Goal: Transaction & Acquisition: Purchase product/service

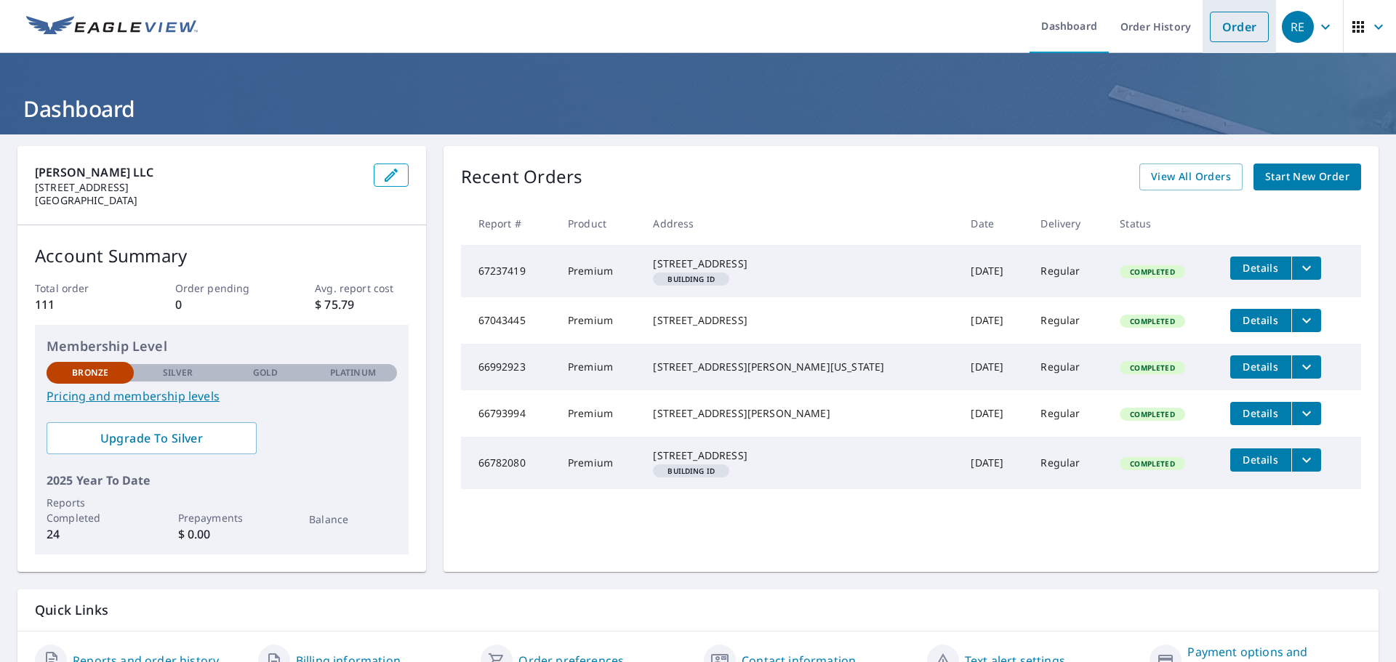
click at [1228, 28] on link "Order" at bounding box center [1239, 27] width 59 height 31
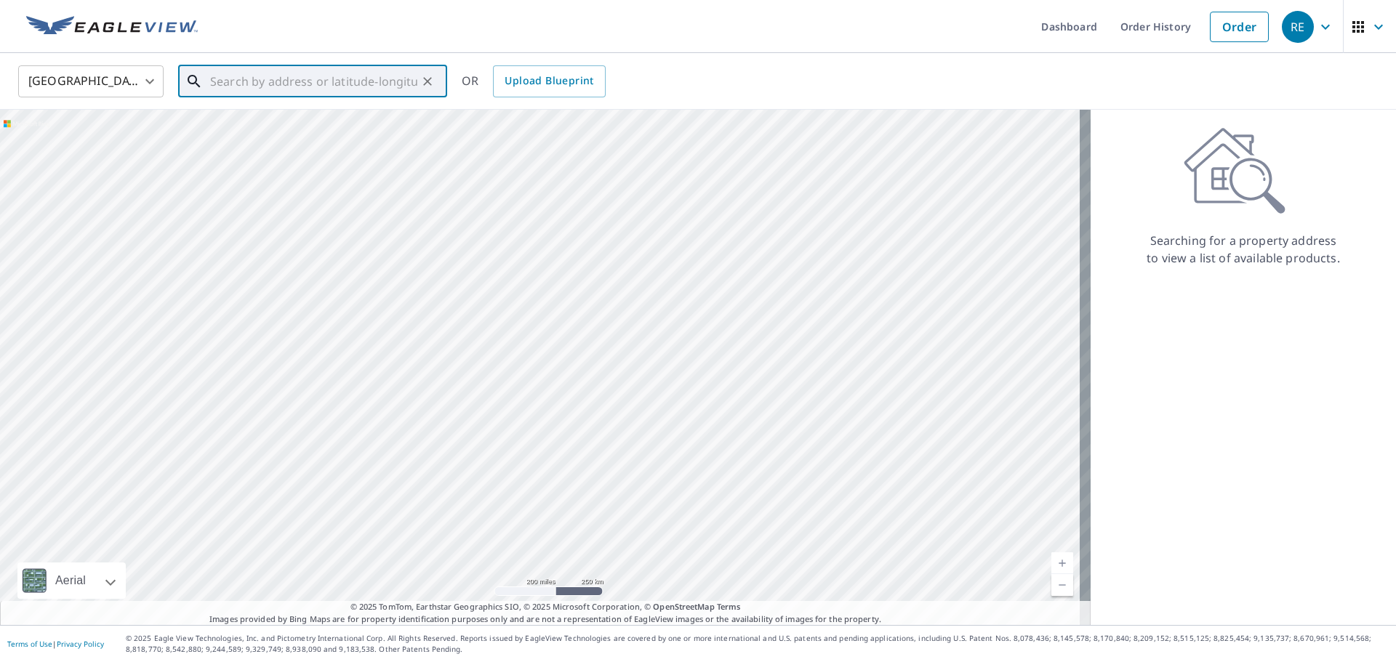
click at [302, 84] on input "text" at bounding box center [313, 81] width 207 height 41
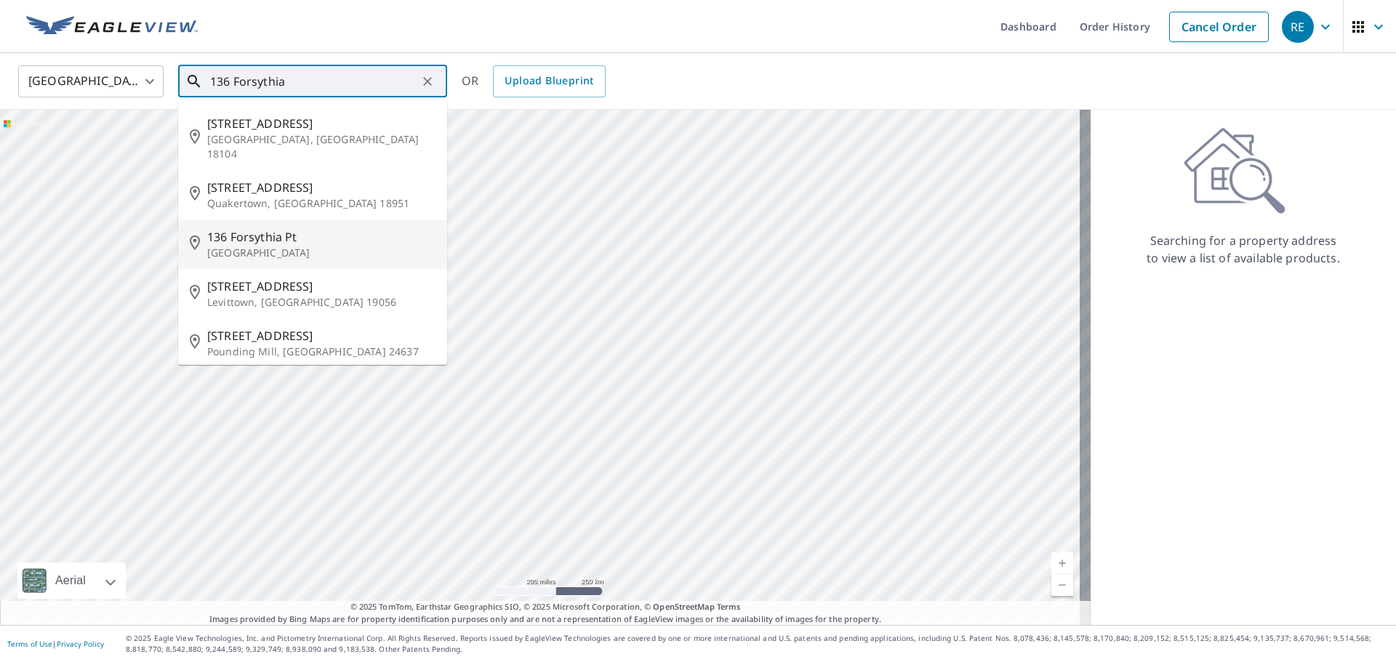
click at [246, 228] on span "136 Forsythia Pt" at bounding box center [321, 236] width 228 height 17
type input "[STREET_ADDRESS]"
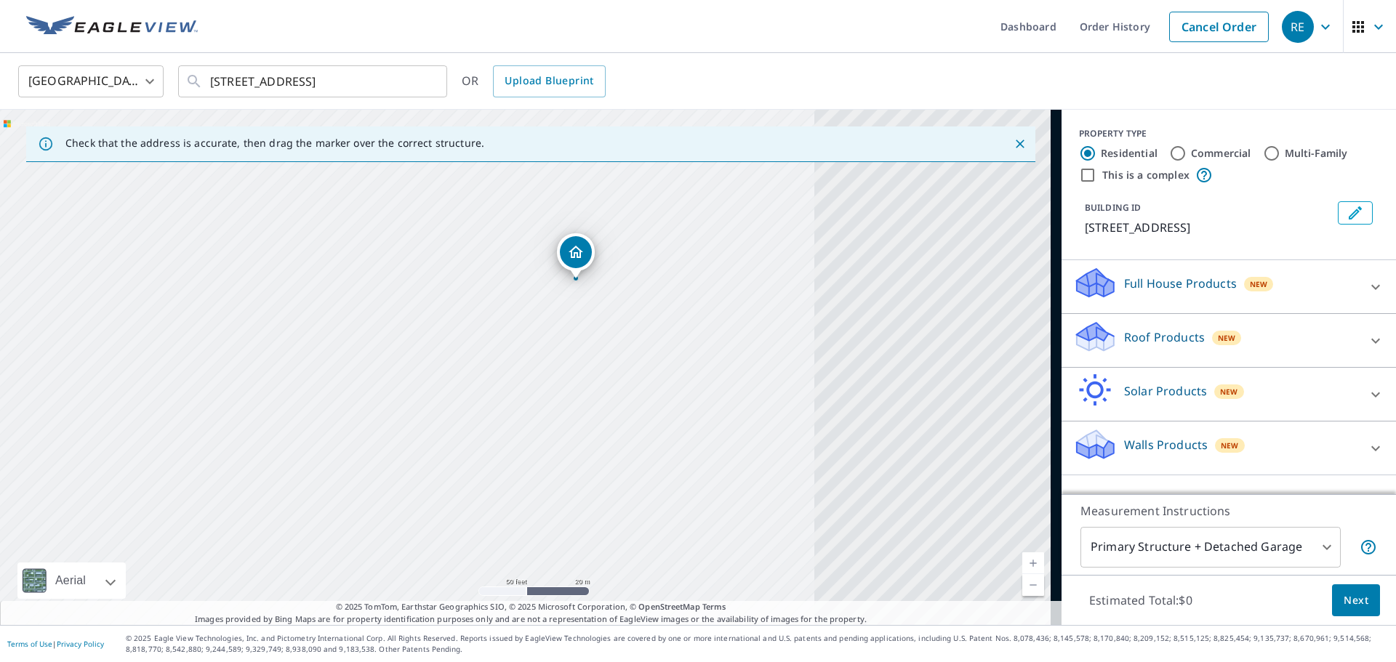
drag, startPoint x: 675, startPoint y: 374, endPoint x: 221, endPoint y: 342, distance: 455.5
click at [221, 342] on div "[STREET_ADDRESS]" at bounding box center [530, 367] width 1061 height 515
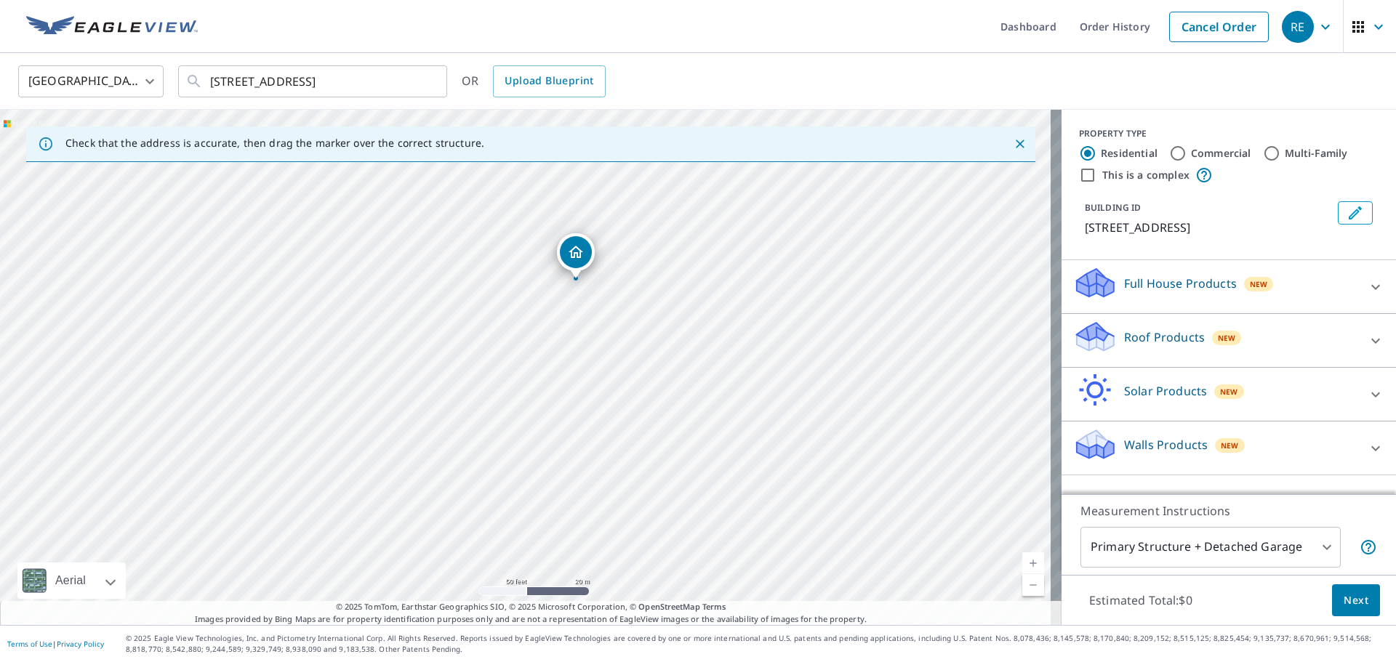
click at [1170, 338] on p "Roof Products" at bounding box center [1164, 337] width 81 height 17
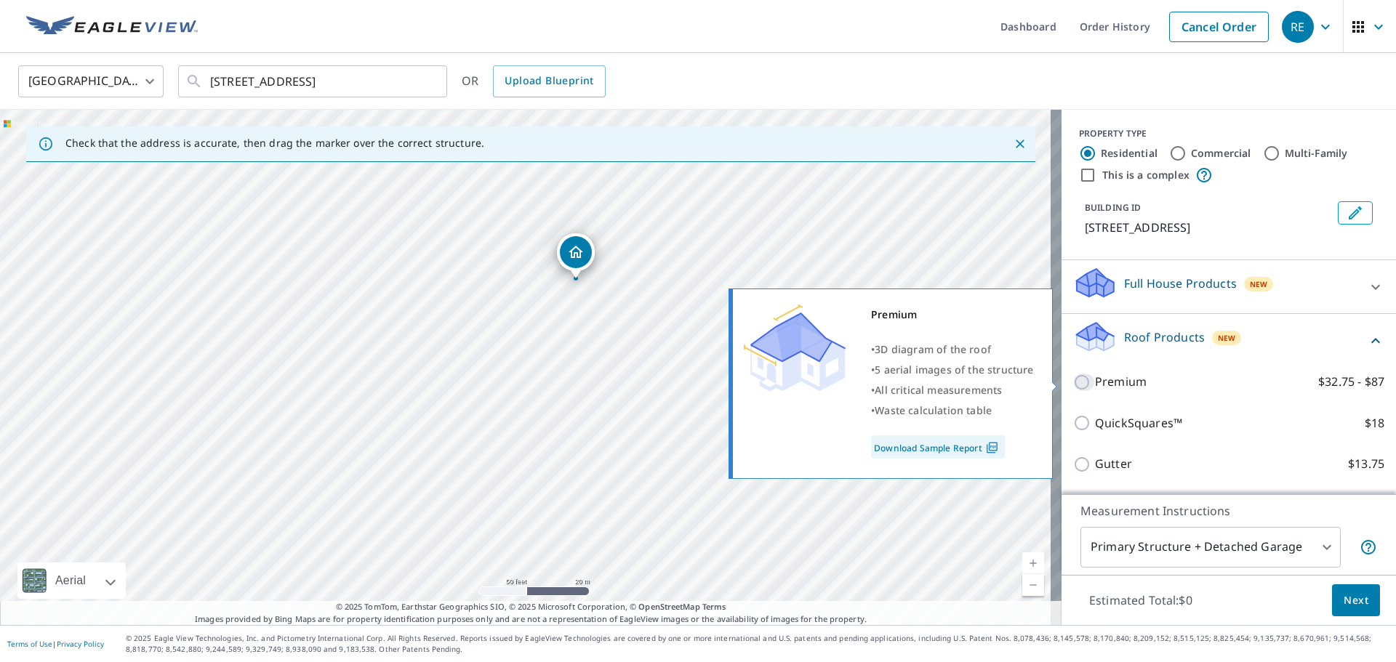
click at [1073, 379] on input "Premium $32.75 - $87" at bounding box center [1084, 382] width 22 height 17
checkbox input "true"
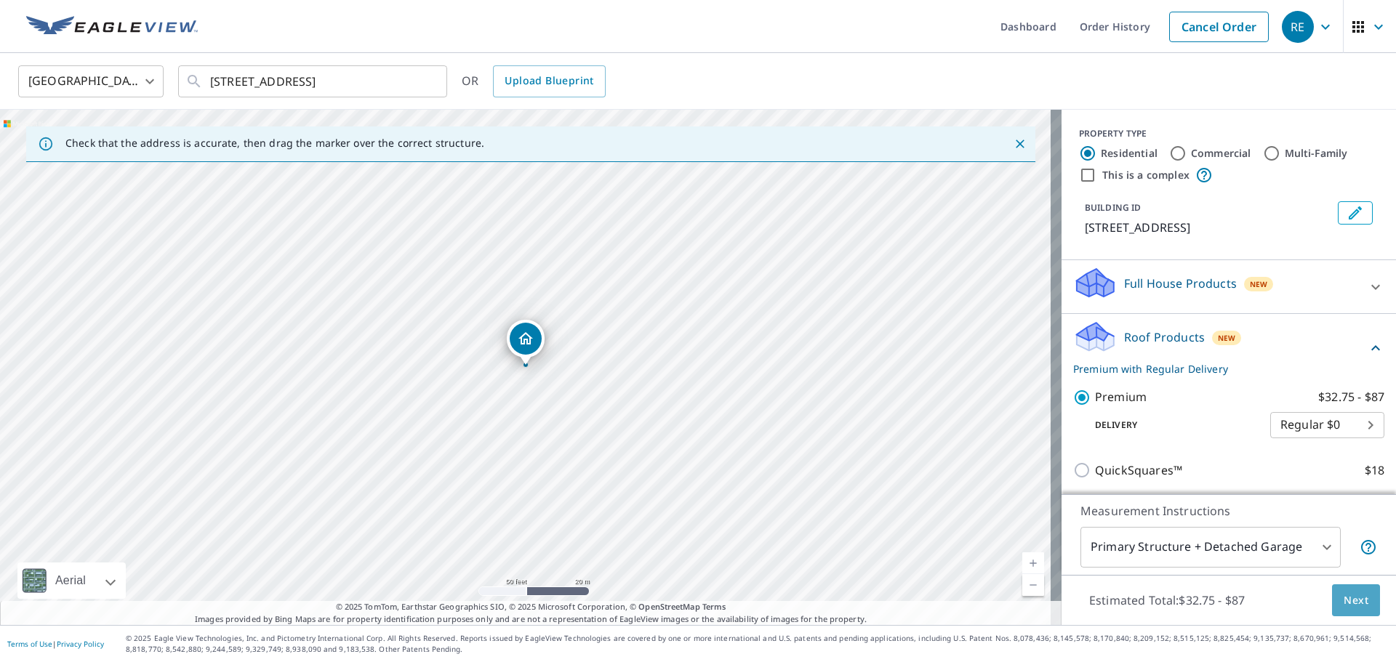
click at [1346, 601] on span "Next" at bounding box center [1355, 601] width 25 height 18
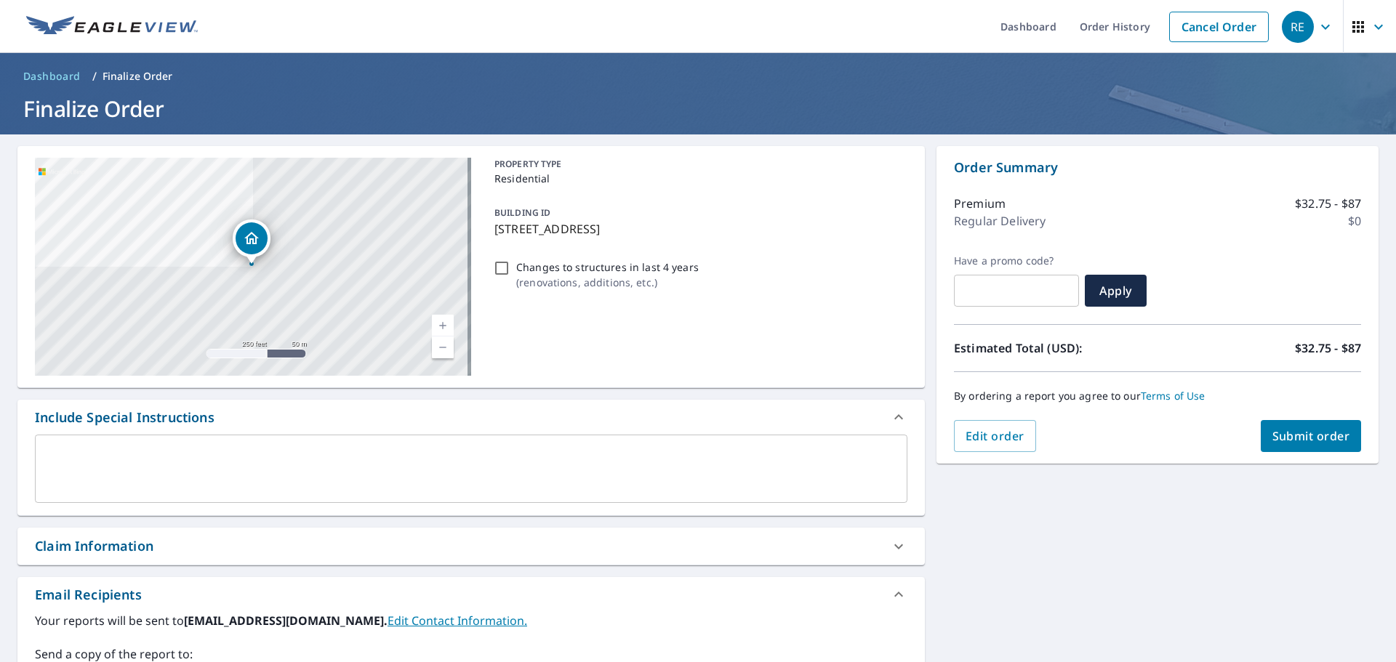
click at [1290, 438] on span "Submit order" at bounding box center [1311, 436] width 78 height 16
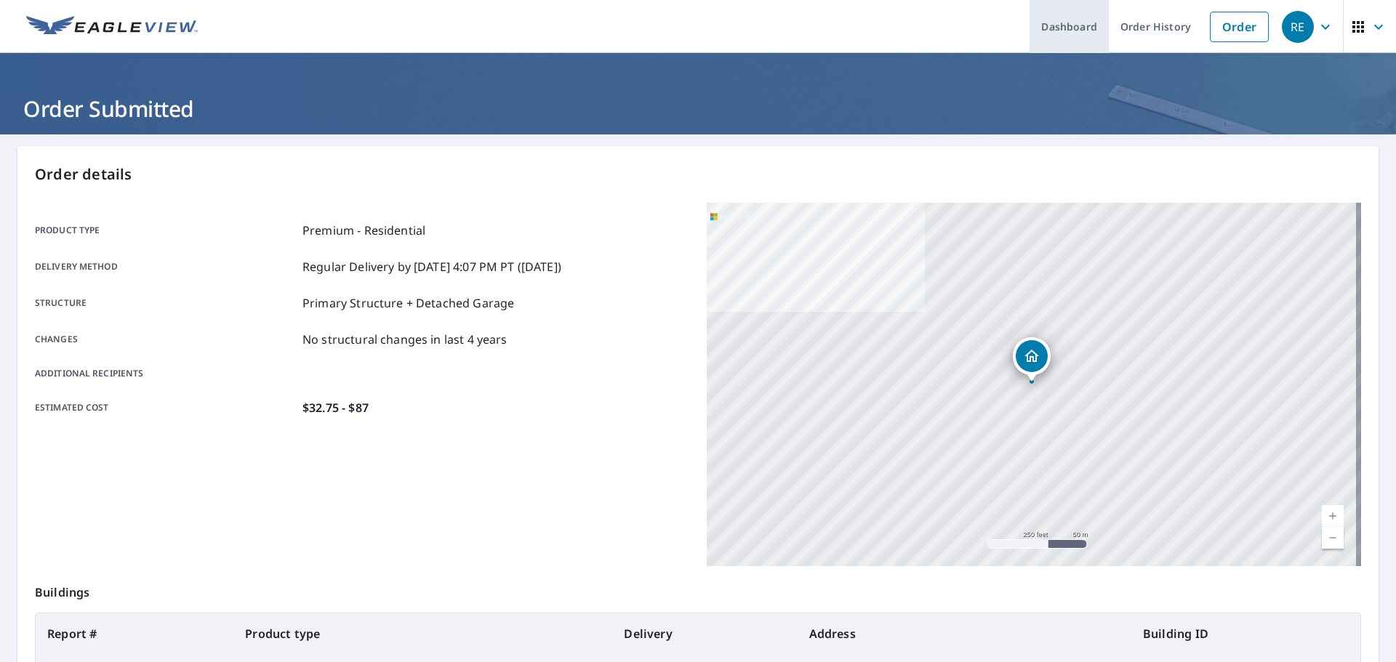
click at [1053, 23] on link "Dashboard" at bounding box center [1068, 26] width 79 height 53
